Goal: Transaction & Acquisition: Purchase product/service

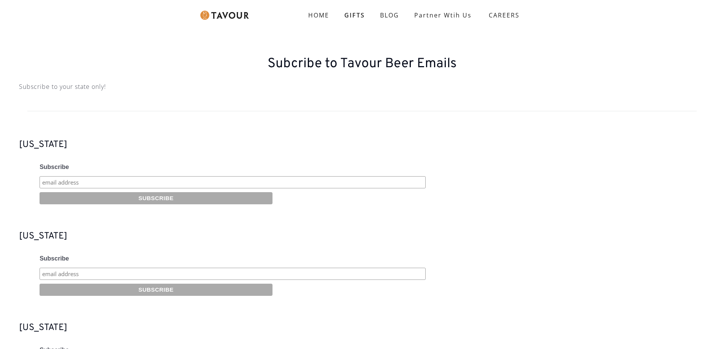
click at [225, 15] on img at bounding box center [224, 15] width 49 height 9
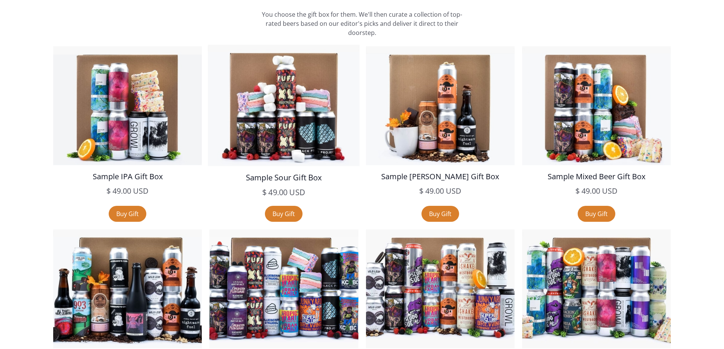
scroll to position [1445, 0]
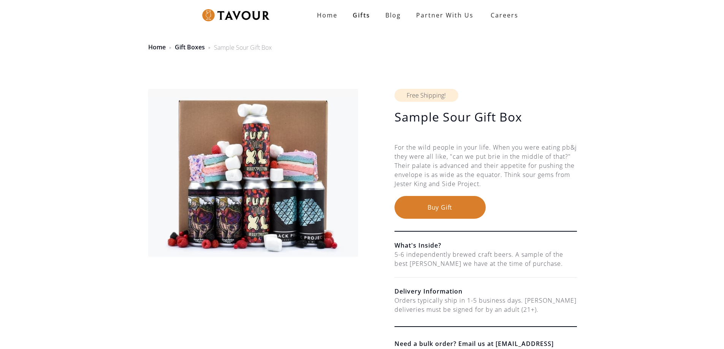
click at [279, 144] on img at bounding box center [253, 173] width 210 height 168
click at [154, 51] on link "Home" at bounding box center [156, 47] width 17 height 8
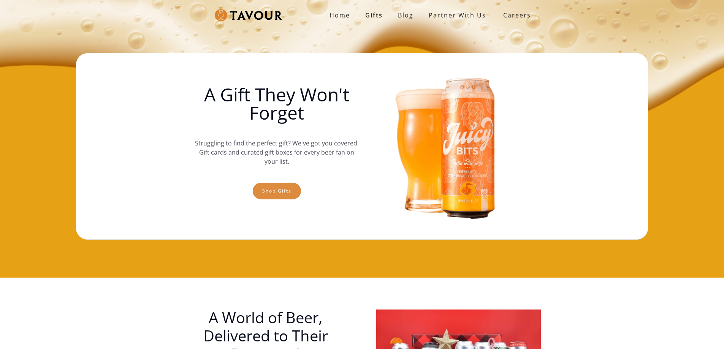
click at [287, 188] on link "Shop gifts" at bounding box center [277, 191] width 48 height 17
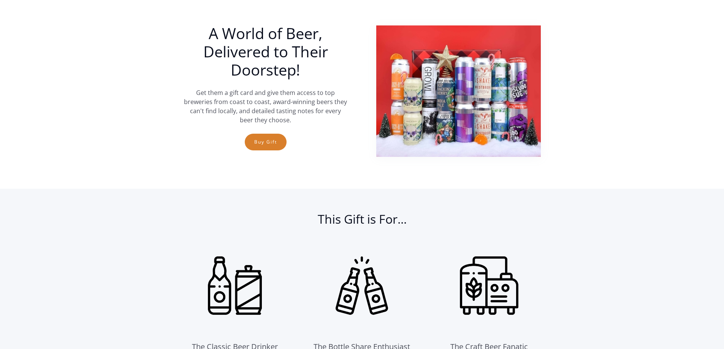
scroll to position [278, 0]
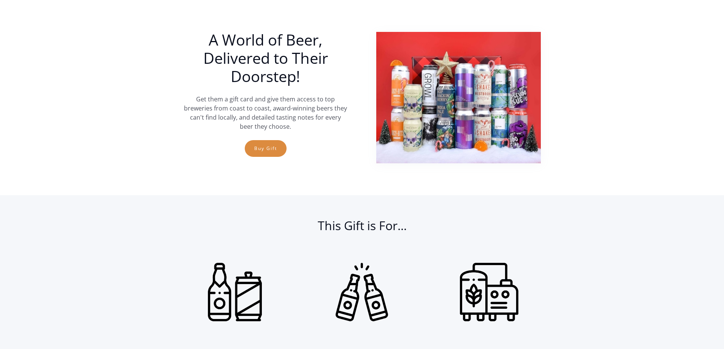
click at [265, 149] on link "Buy Gift" at bounding box center [266, 148] width 42 height 17
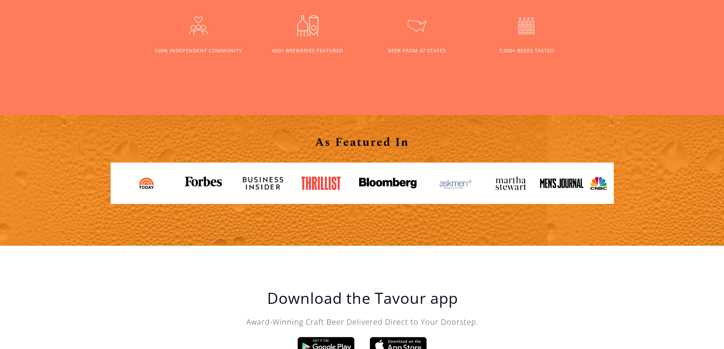
scroll to position [684, 0]
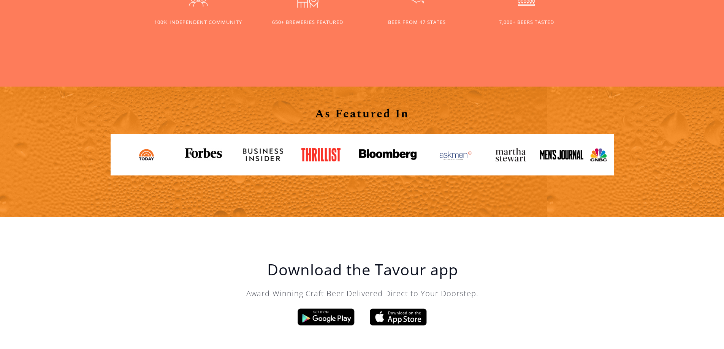
click at [306, 20] on div "650+ BREWERIES FEATURED" at bounding box center [307, 22] width 71 height 7
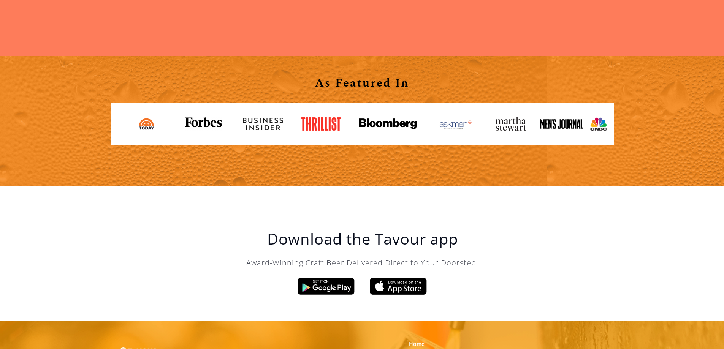
scroll to position [850, 0]
